Goal: Task Accomplishment & Management: Manage account settings

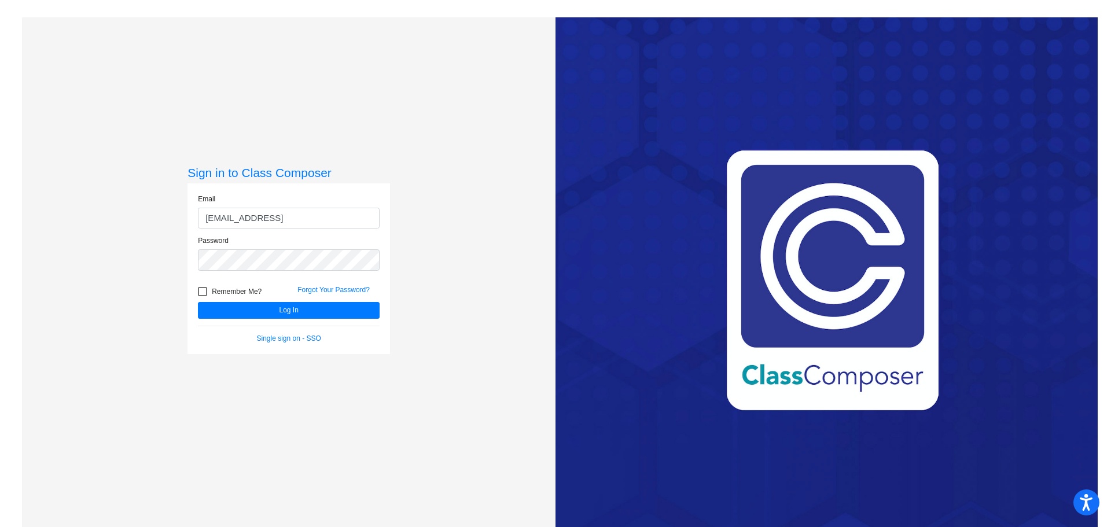
type input "[EMAIL_ADDRESS][DOMAIN_NAME]"
click at [198, 302] on button "Log In" at bounding box center [289, 310] width 182 height 17
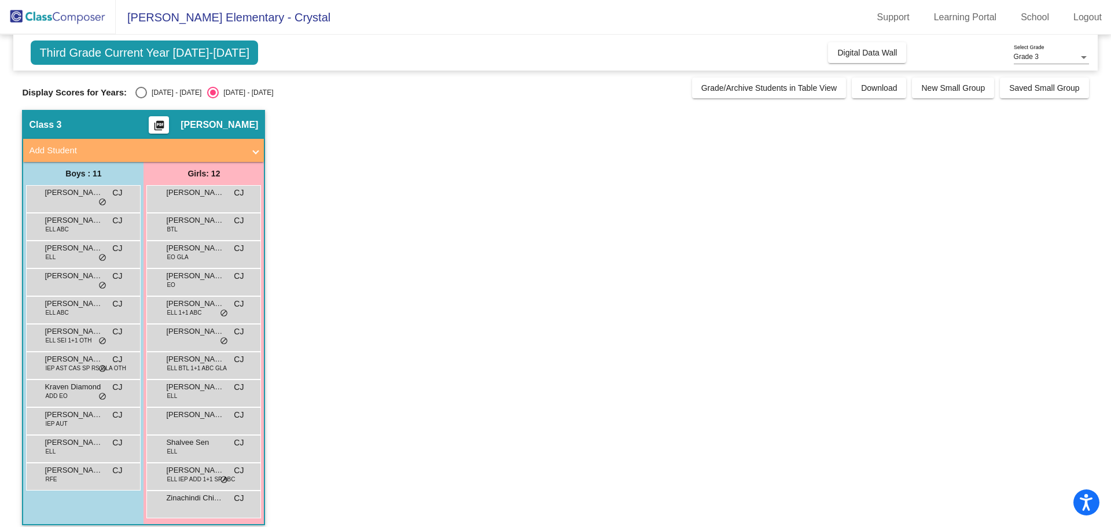
click at [139, 95] on div "Select an option" at bounding box center [141, 93] width 12 height 12
click at [141, 98] on input "[DATE] - [DATE]" at bounding box center [141, 98] width 1 height 1
radio input "true"
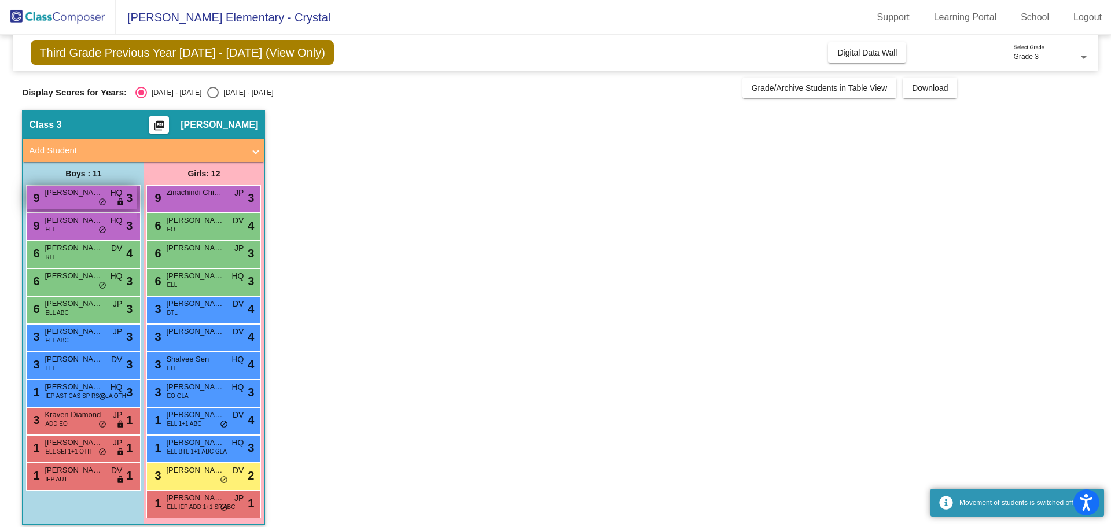
click at [98, 198] on span "do_not_disturb_alt" at bounding box center [102, 202] width 8 height 9
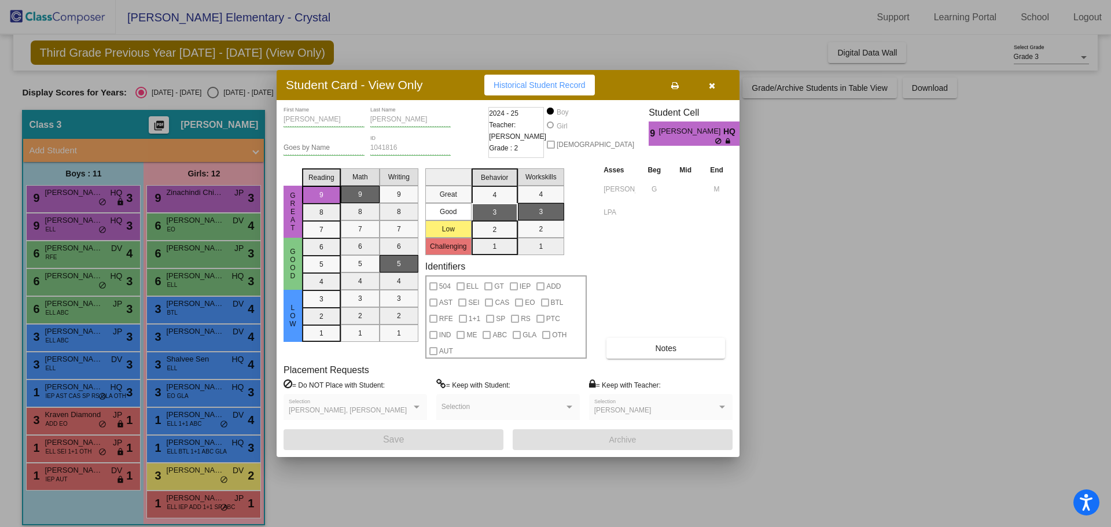
click at [1007, 342] on div at bounding box center [555, 263] width 1111 height 527
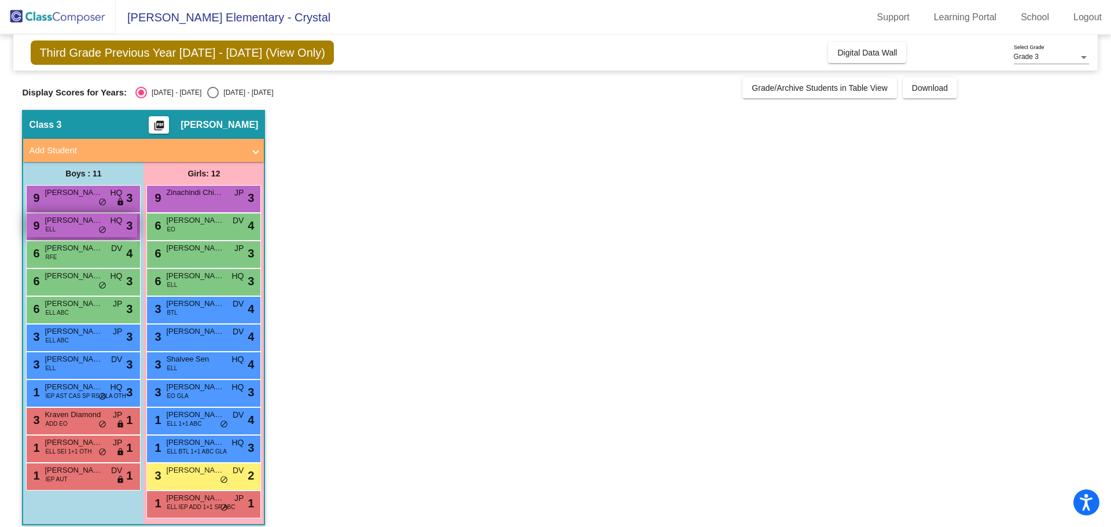
click at [65, 222] on span "[PERSON_NAME]" at bounding box center [74, 221] width 58 height 12
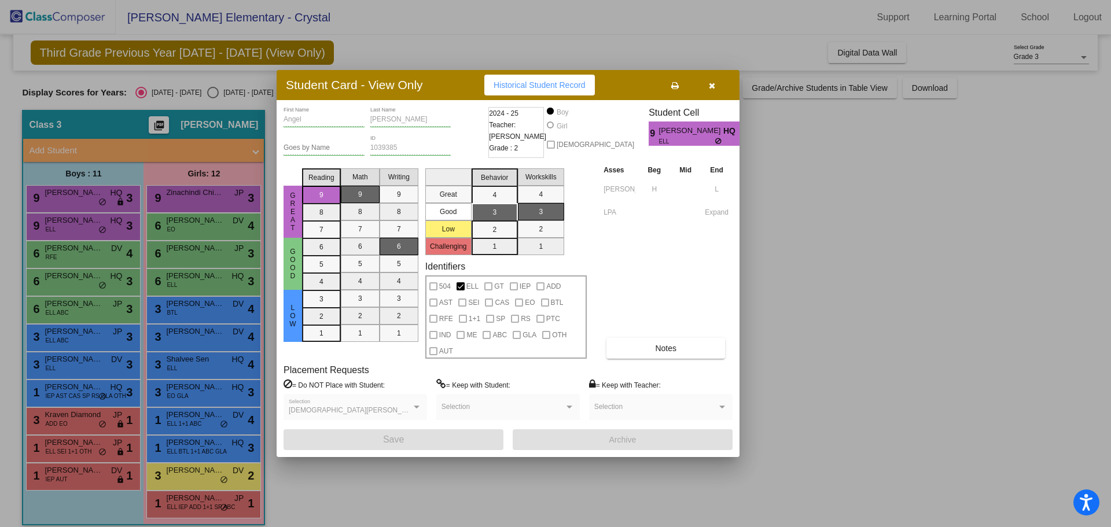
click at [711, 84] on icon "button" at bounding box center [712, 86] width 6 height 8
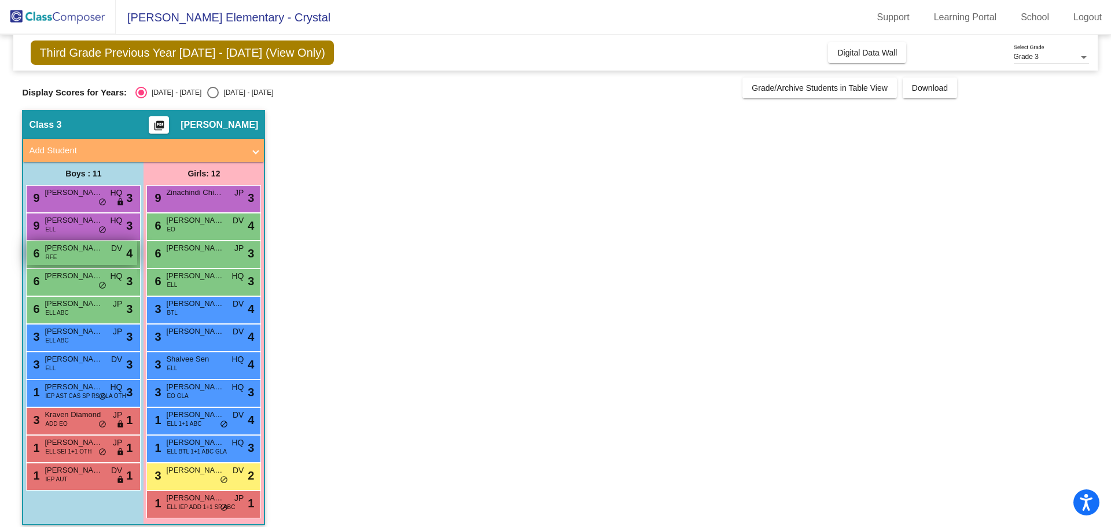
click at [75, 257] on div "6 [PERSON_NAME] RFE DV lock do_not_disturb_alt 4" at bounding box center [82, 253] width 111 height 24
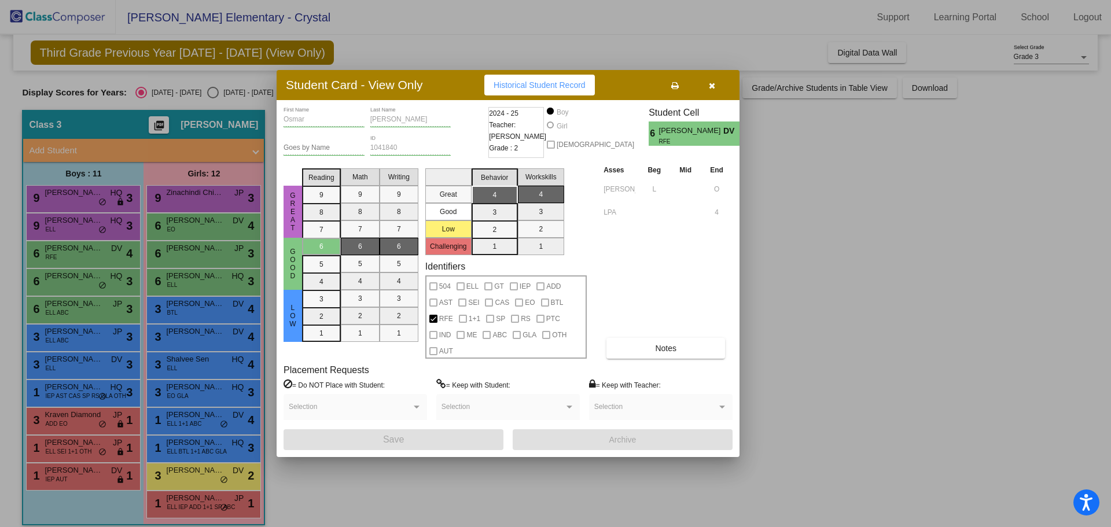
click at [712, 86] on icon "button" at bounding box center [712, 86] width 6 height 8
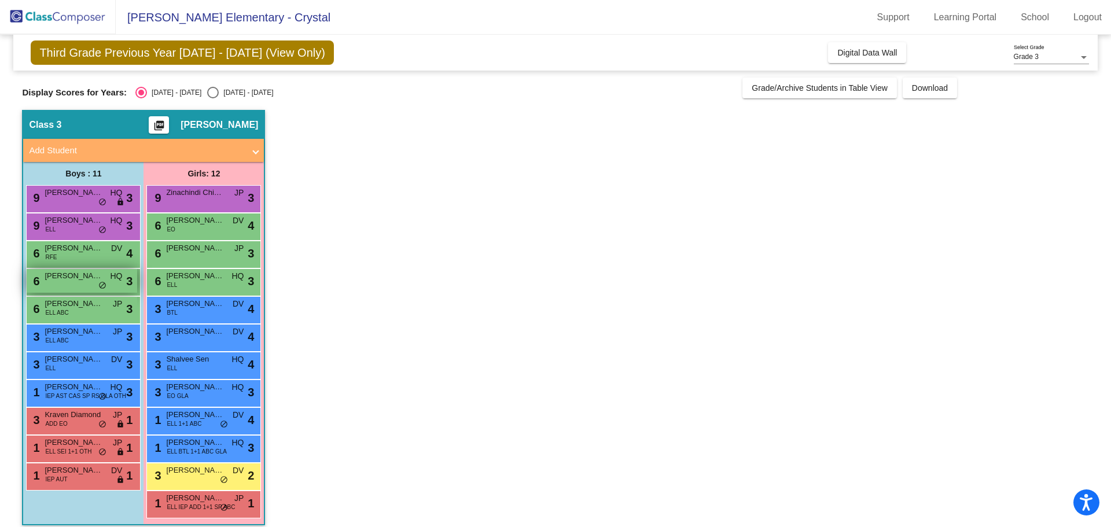
click at [62, 275] on span "[PERSON_NAME]" at bounding box center [74, 276] width 58 height 12
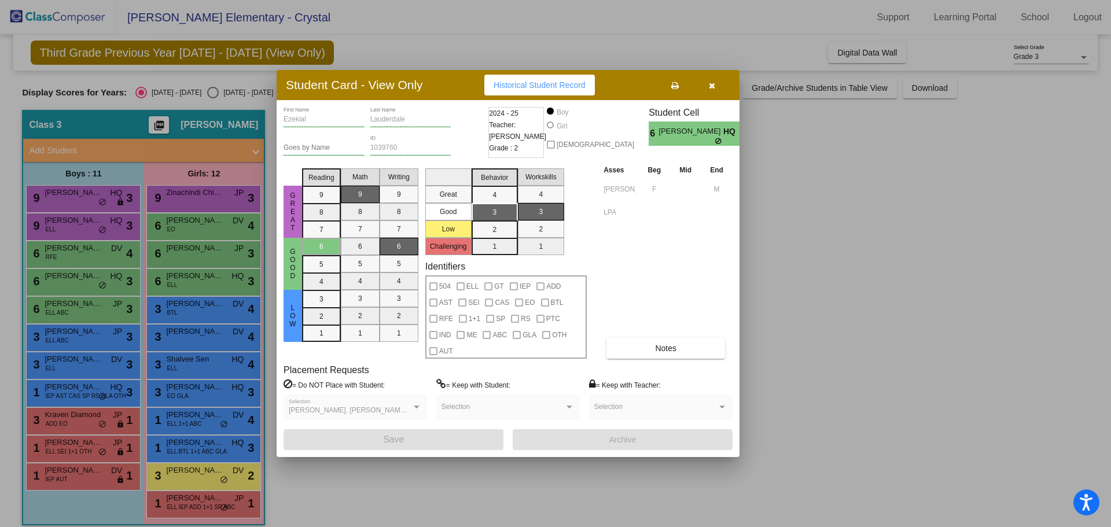
click at [702, 80] on button "button" at bounding box center [711, 85] width 37 height 21
